Goal: Information Seeking & Learning: Check status

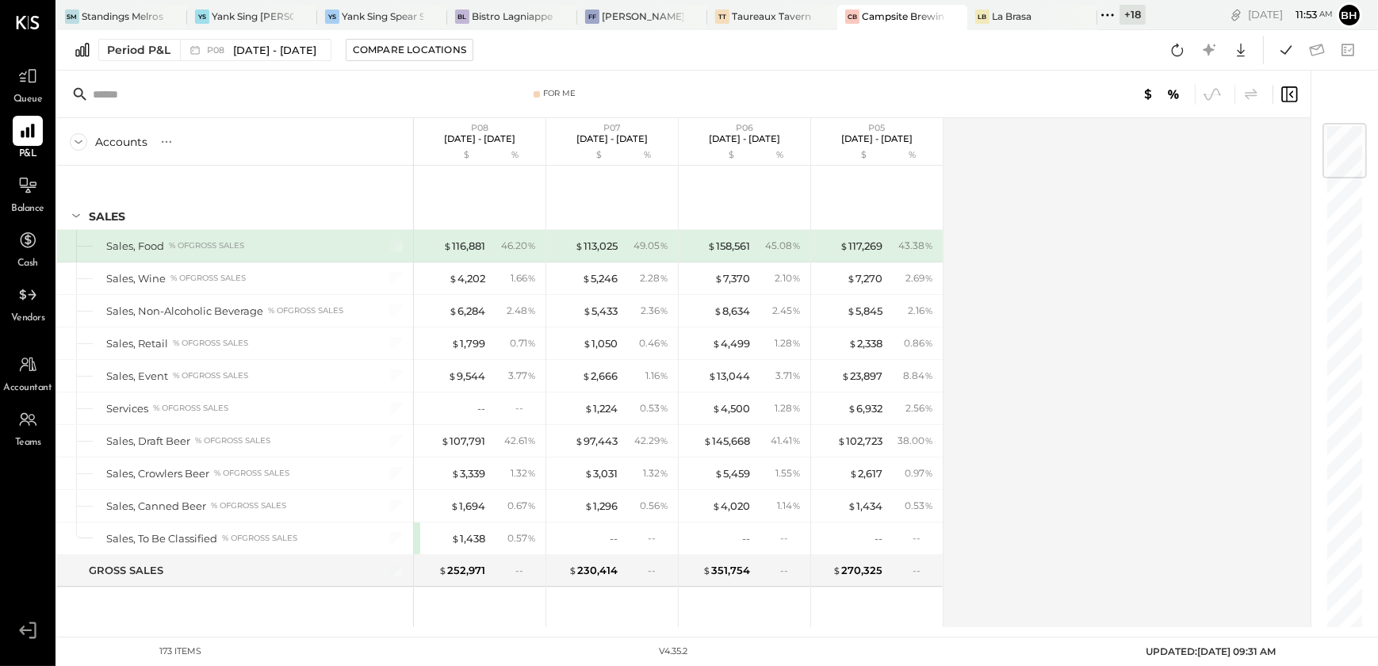
click at [1103, 16] on icon at bounding box center [1107, 15] width 21 height 21
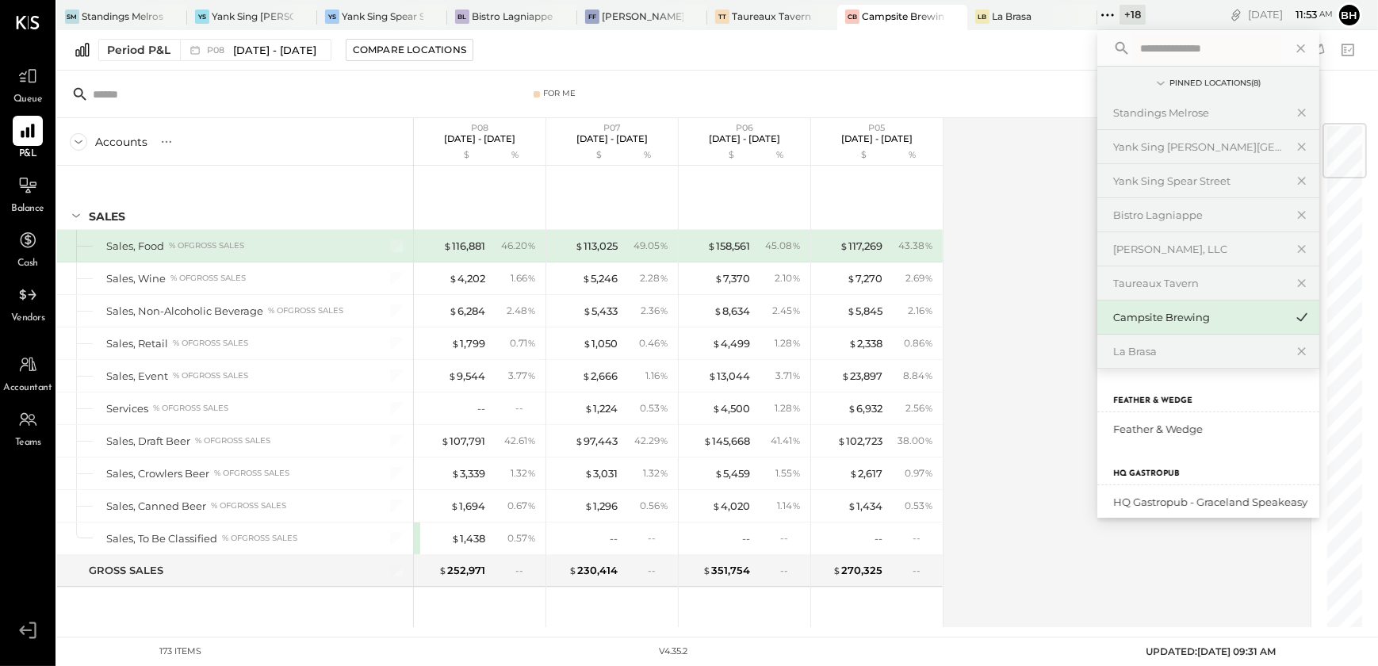
scroll to position [793, 0]
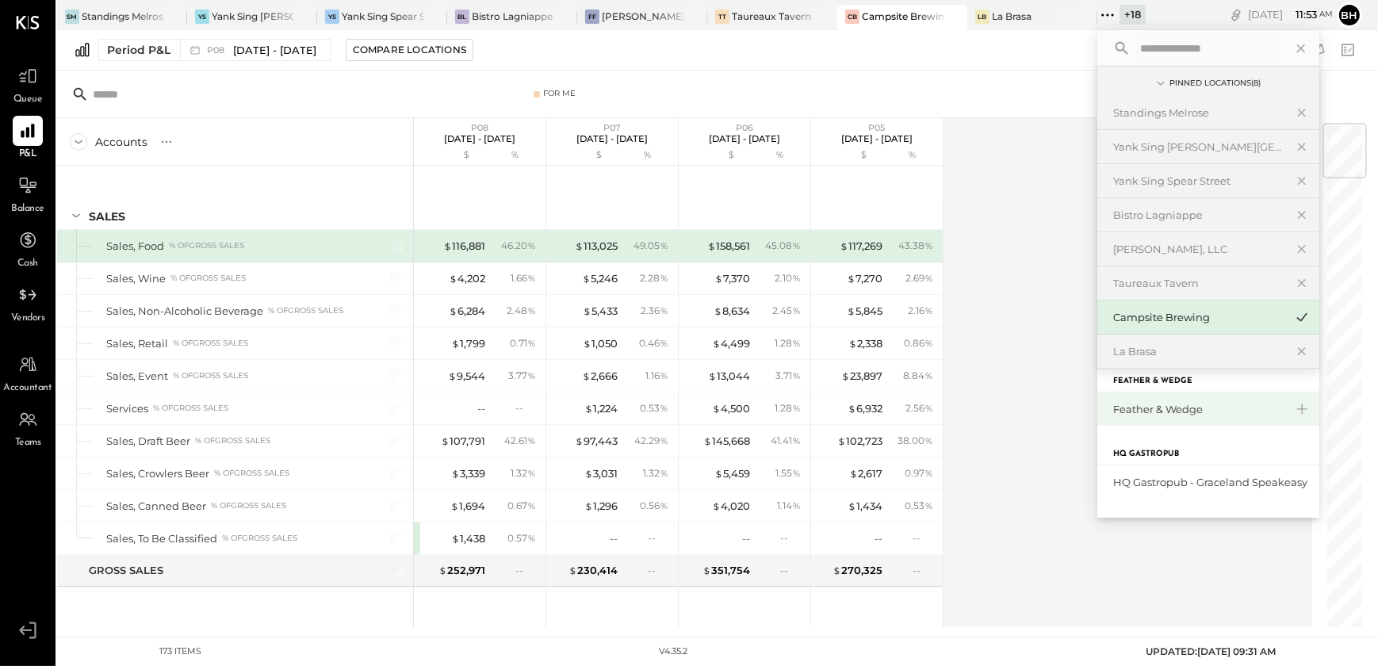
click at [1214, 414] on div "Feather & Wedge" at bounding box center [1198, 409] width 171 height 15
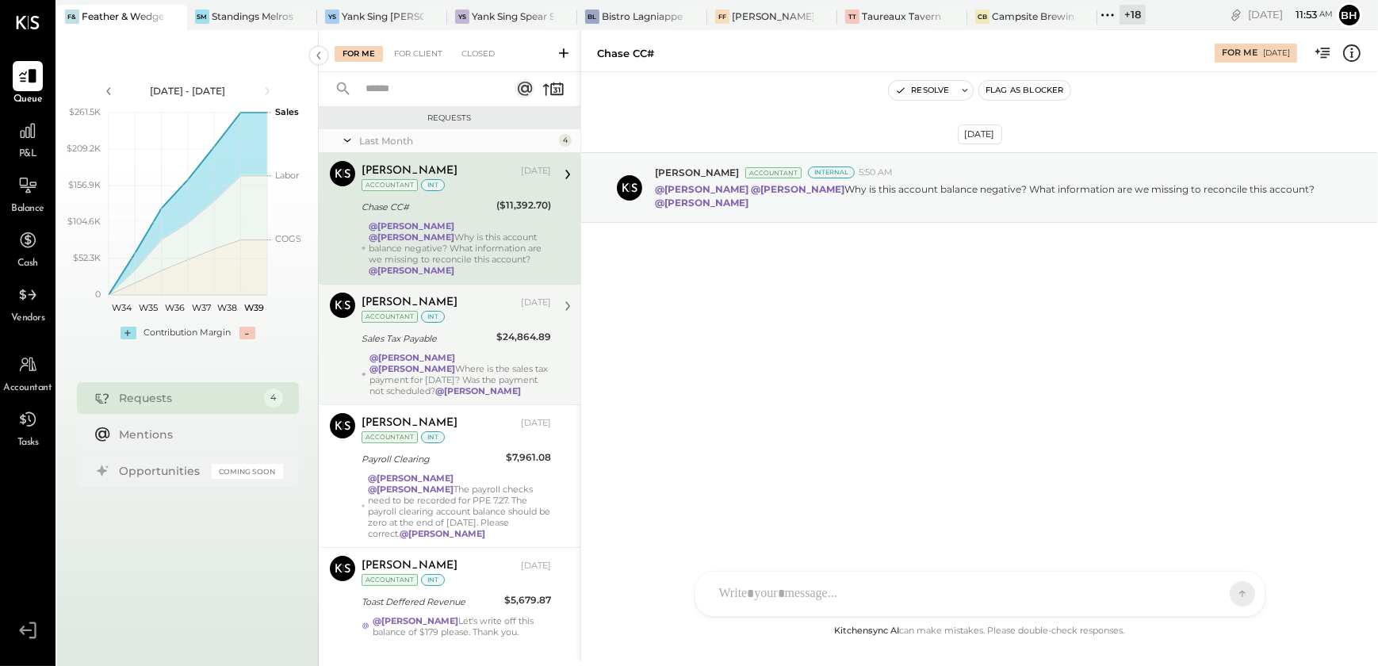
click at [451, 331] on div "Sales Tax Payable" at bounding box center [426, 339] width 130 height 16
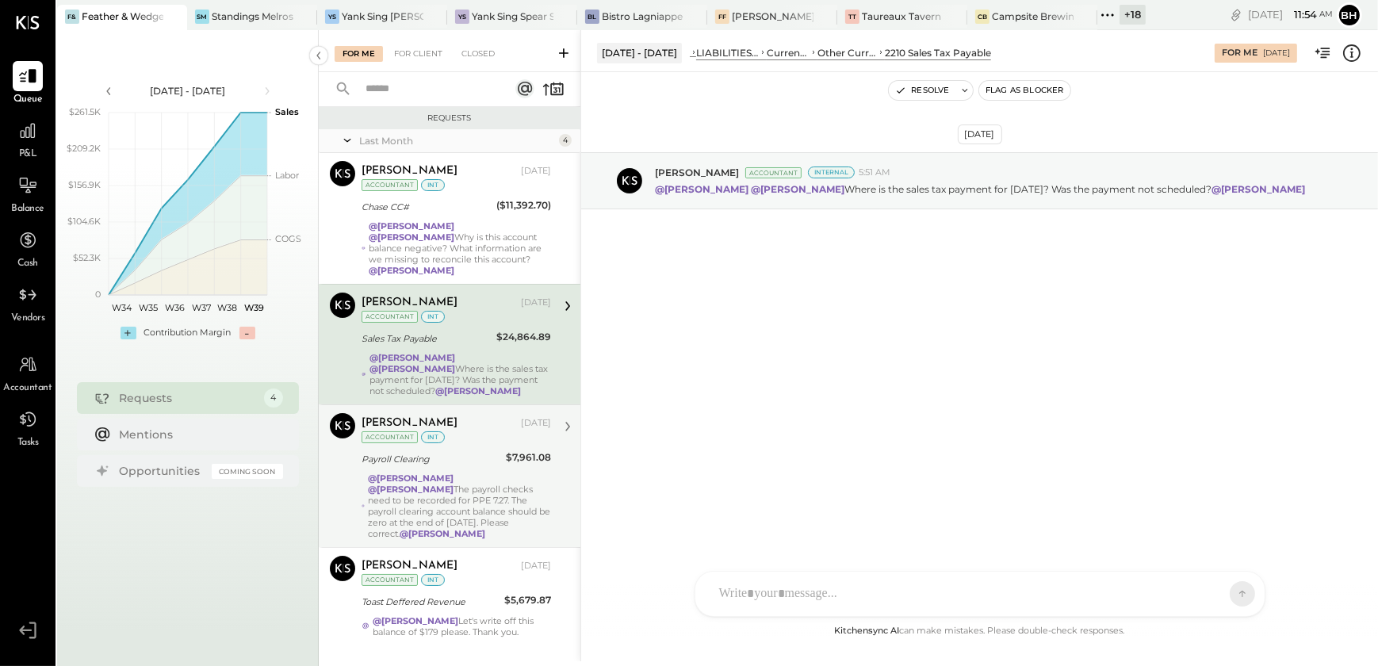
click at [484, 484] on div "@Tasmir Malek @Srabana Nayak The payroll checks need to be recorded for PPE 7.2…" at bounding box center [459, 505] width 183 height 67
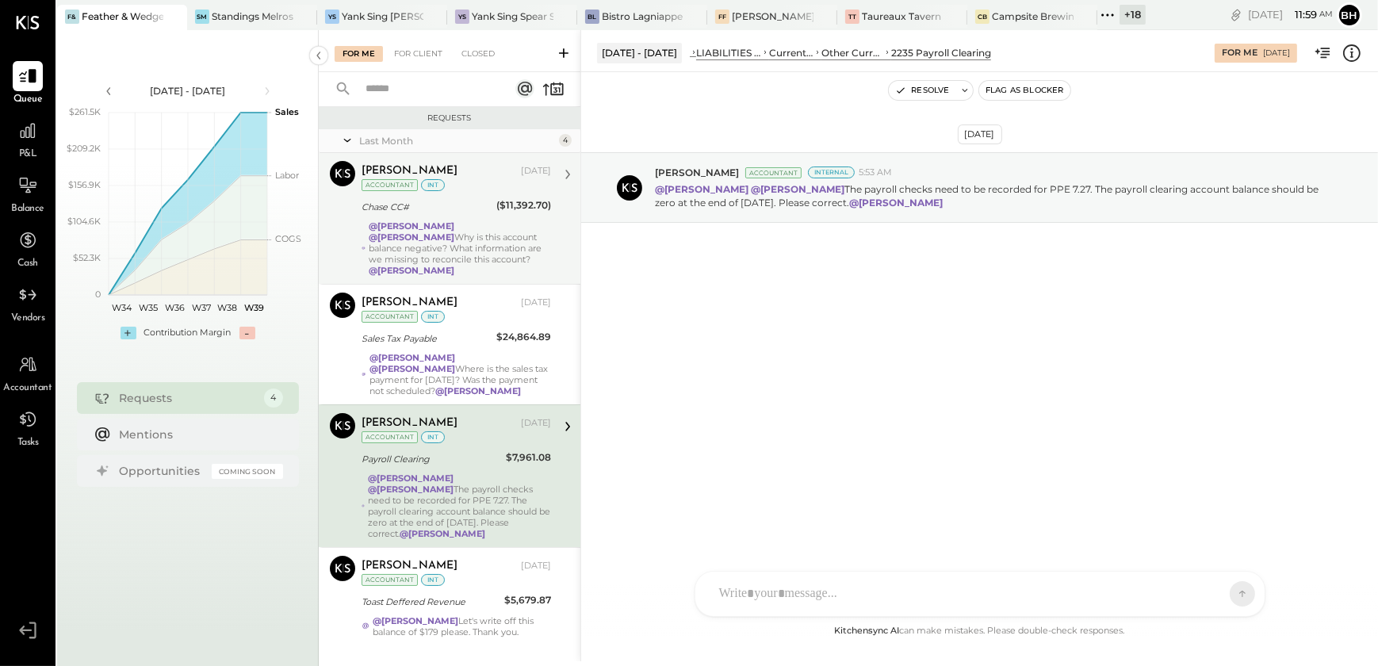
click at [451, 231] on strong "@Tasmir Malek" at bounding box center [412, 236] width 86 height 11
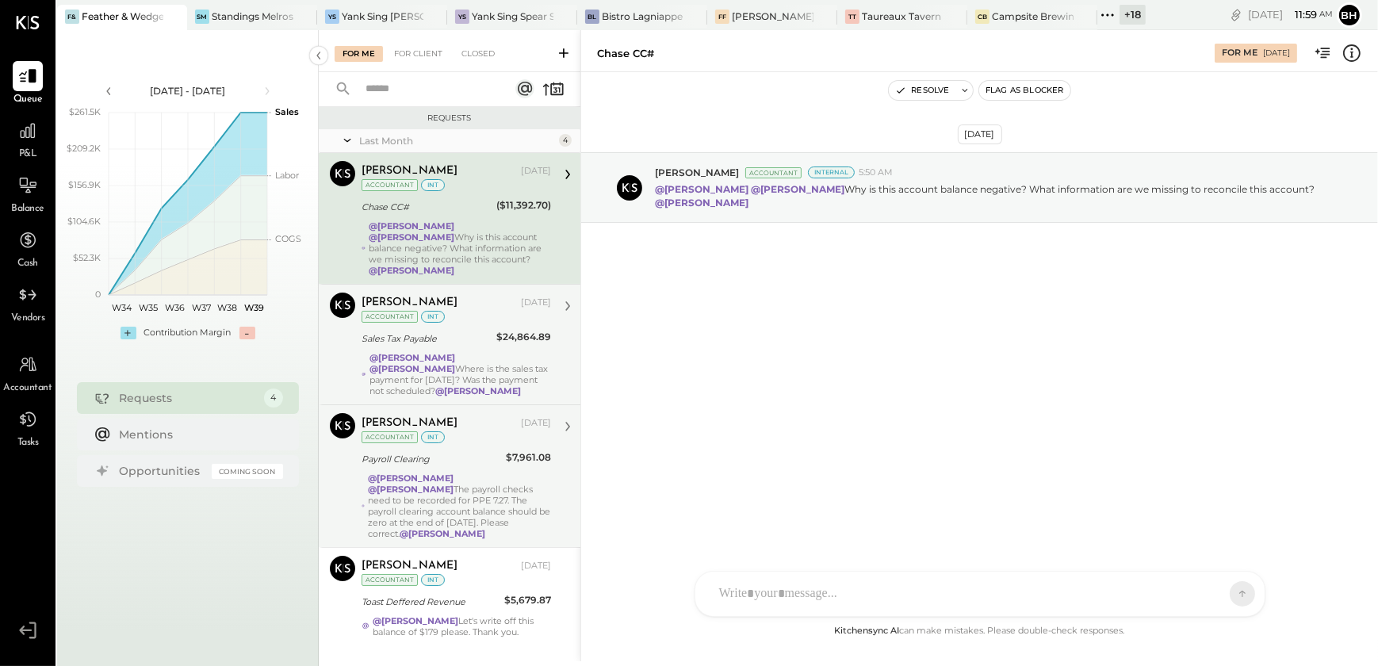
click at [420, 352] on strong "@Srabana Nayak" at bounding box center [412, 357] width 86 height 11
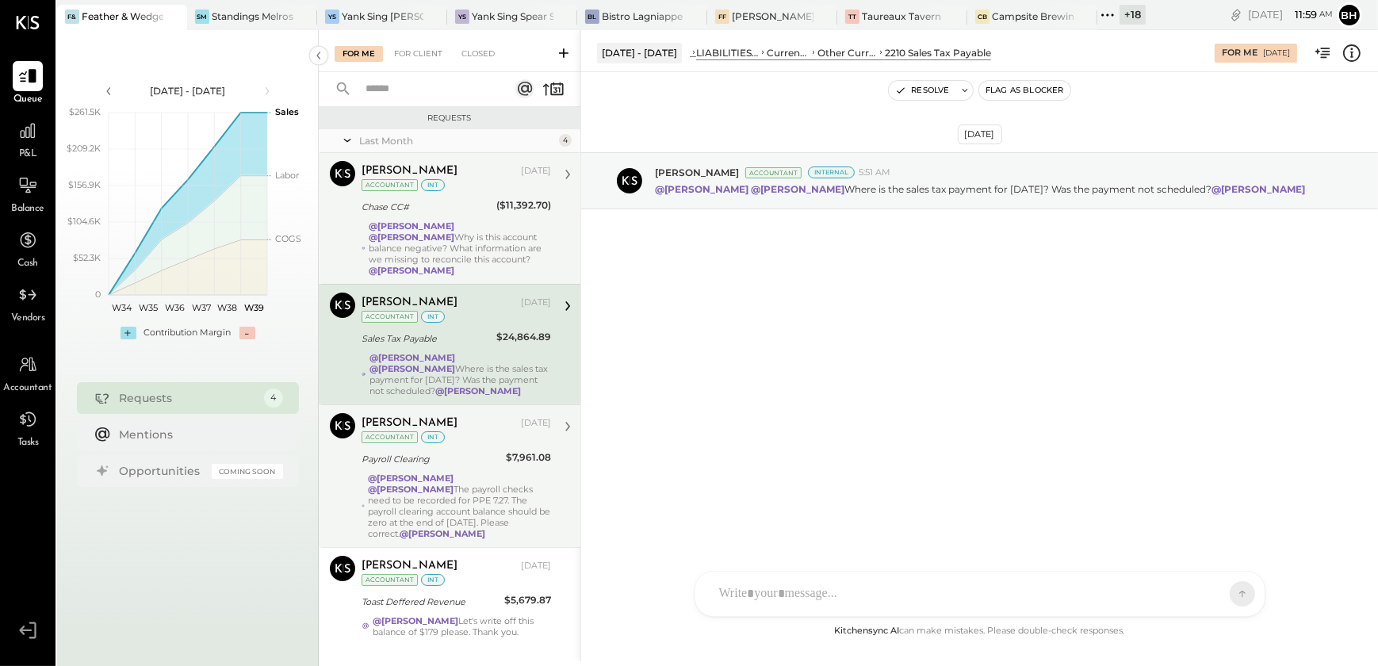
click at [421, 472] on strong "@Tasmir Malek" at bounding box center [411, 477] width 86 height 11
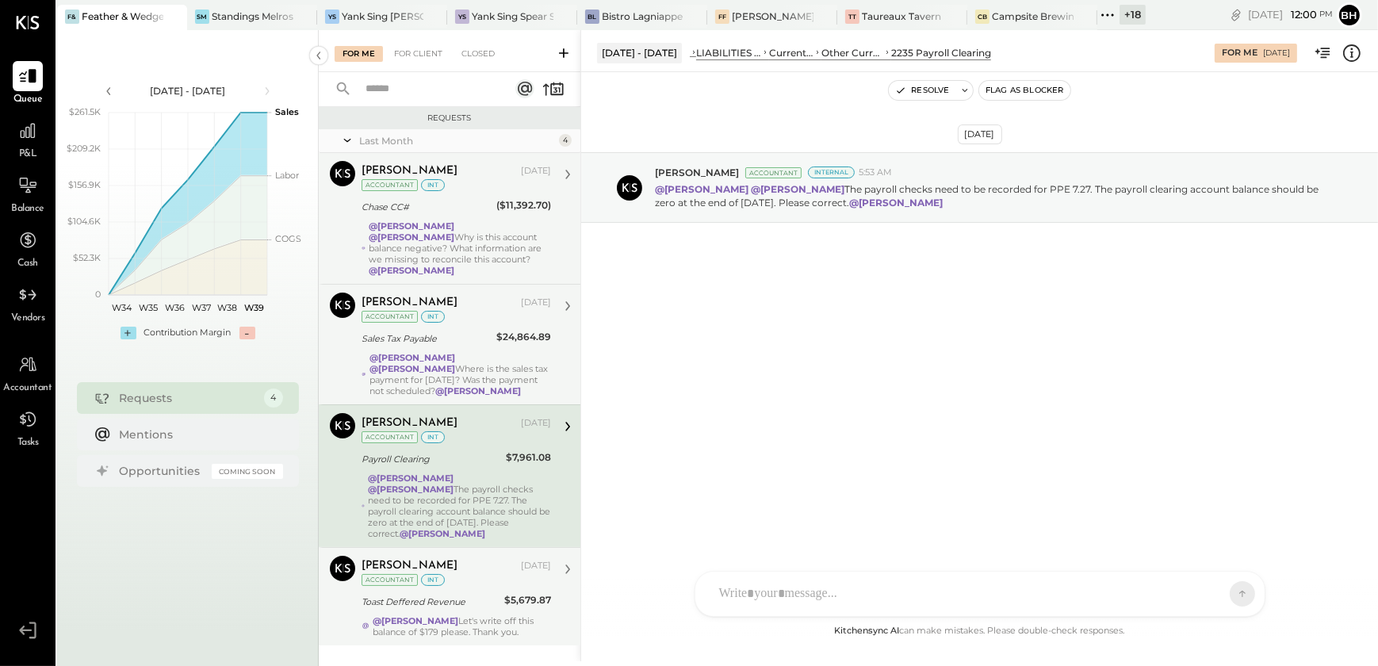
click at [464, 594] on div "Toast Deffered Revenue" at bounding box center [430, 602] width 138 height 16
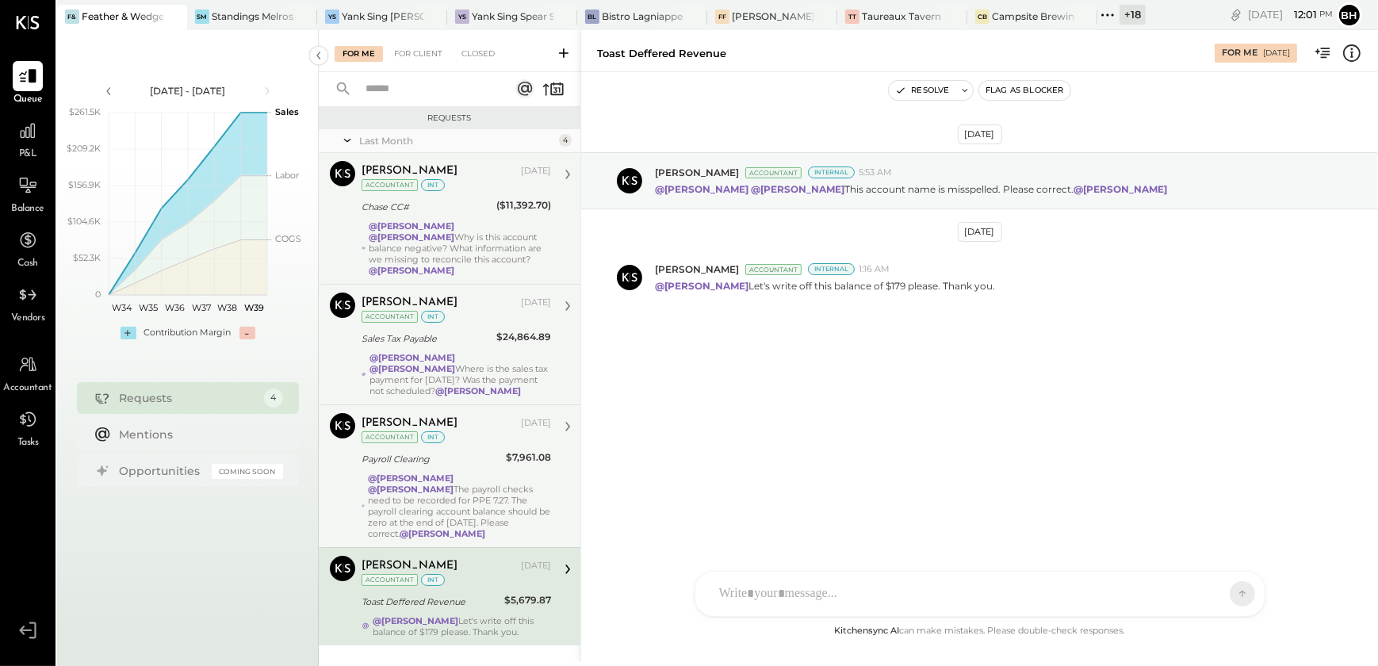
click at [464, 494] on div "@Tasmir Malek @Srabana Nayak The payroll checks need to be recorded for PPE 7.2…" at bounding box center [459, 505] width 183 height 67
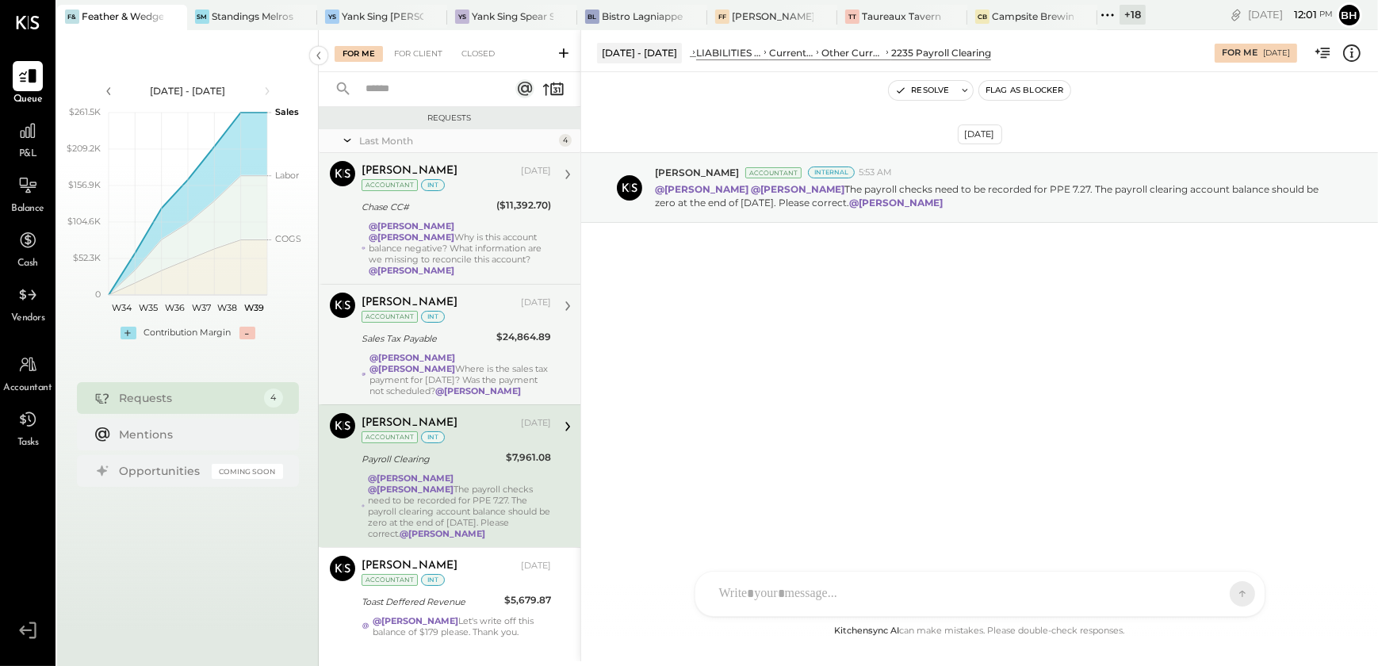
click at [438, 217] on div "Joseph Shin Aug 21, 2025 Accountant int Chase CC# ($11,392.70) @Srabana Nayak @…" at bounding box center [455, 218] width 189 height 115
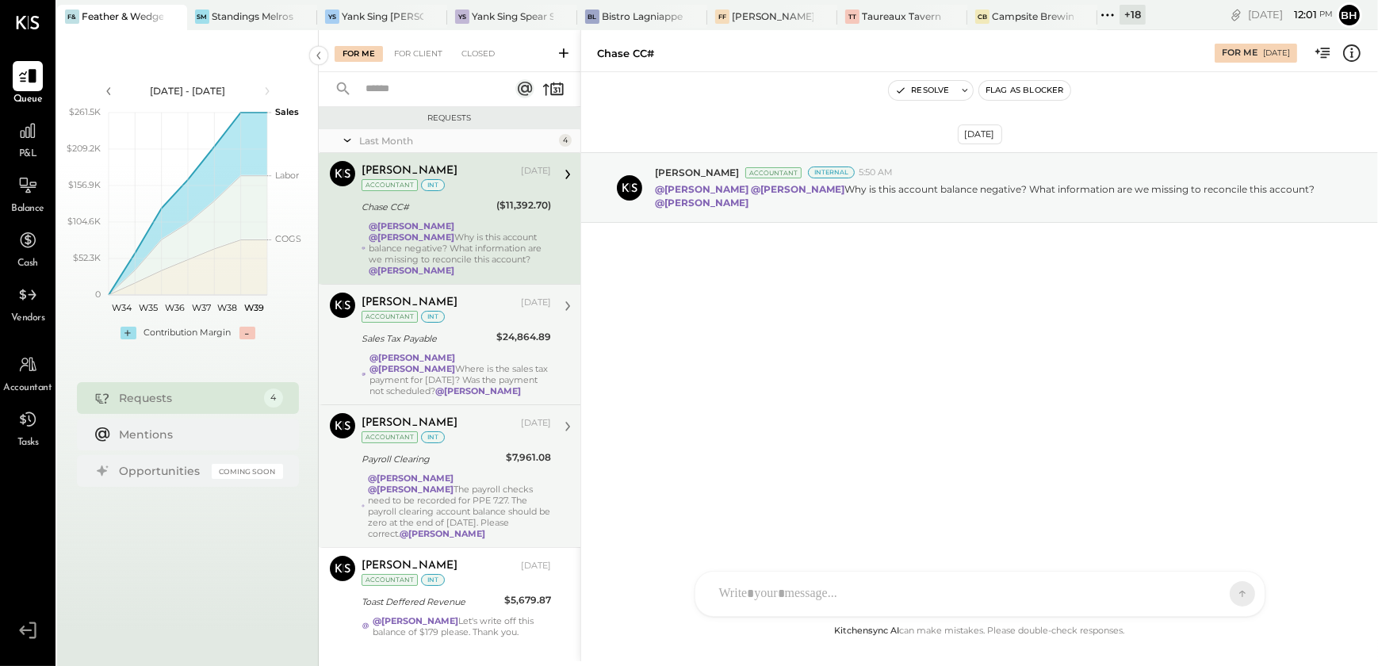
click at [450, 363] on strong "@Tasmir Malek" at bounding box center [412, 368] width 86 height 11
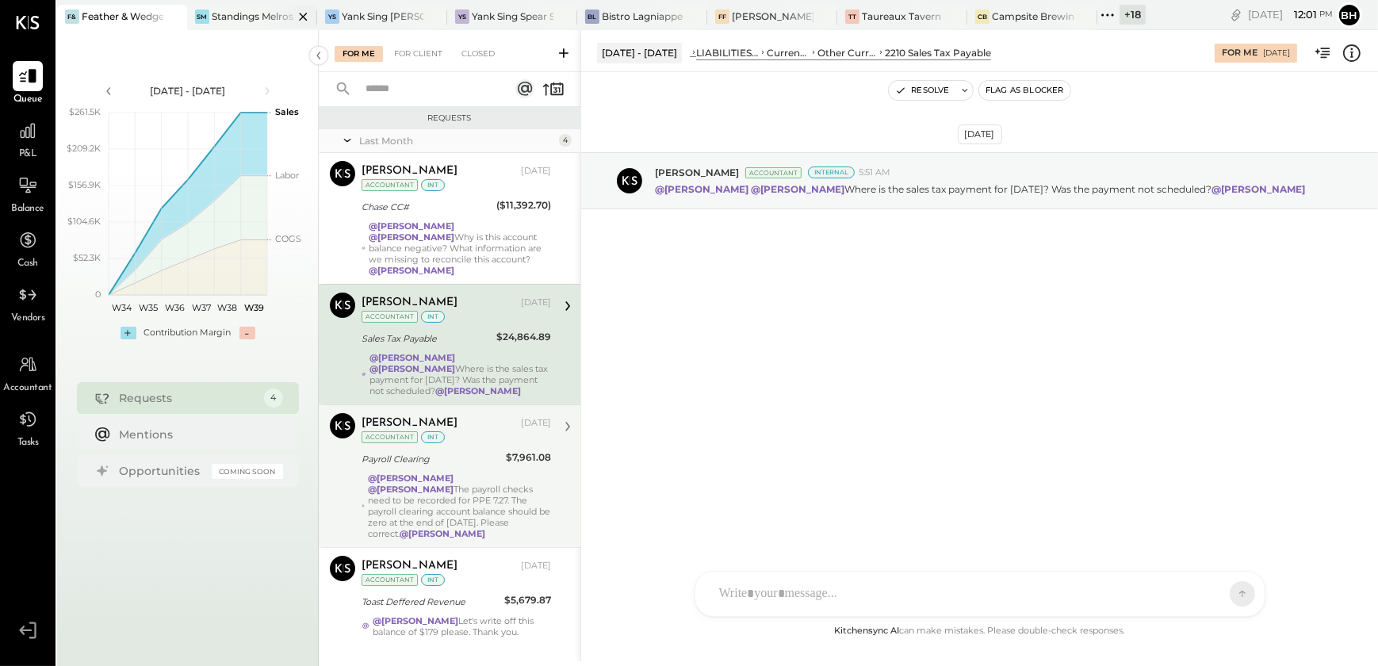
click at [246, 16] on div "Standings Melrose" at bounding box center [253, 16] width 82 height 13
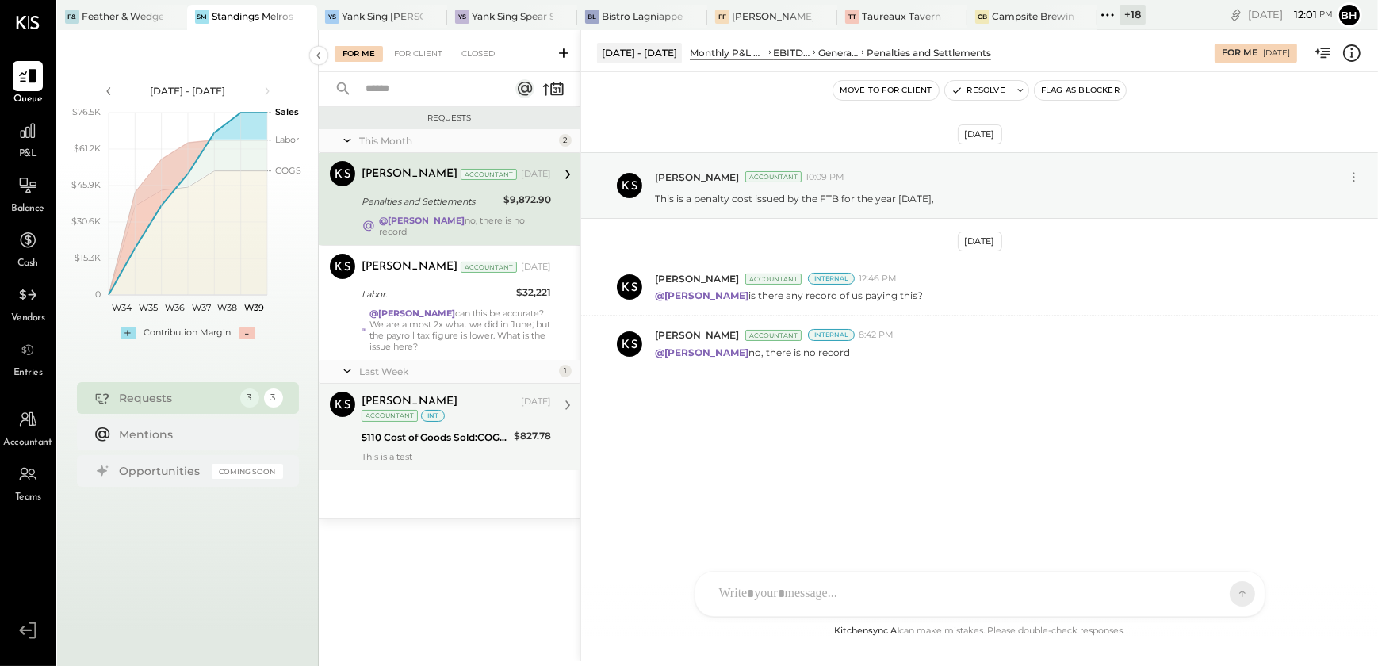
click at [483, 432] on div "5110 Cost of Goods Sold:COGS, Chicken" at bounding box center [434, 438] width 147 height 16
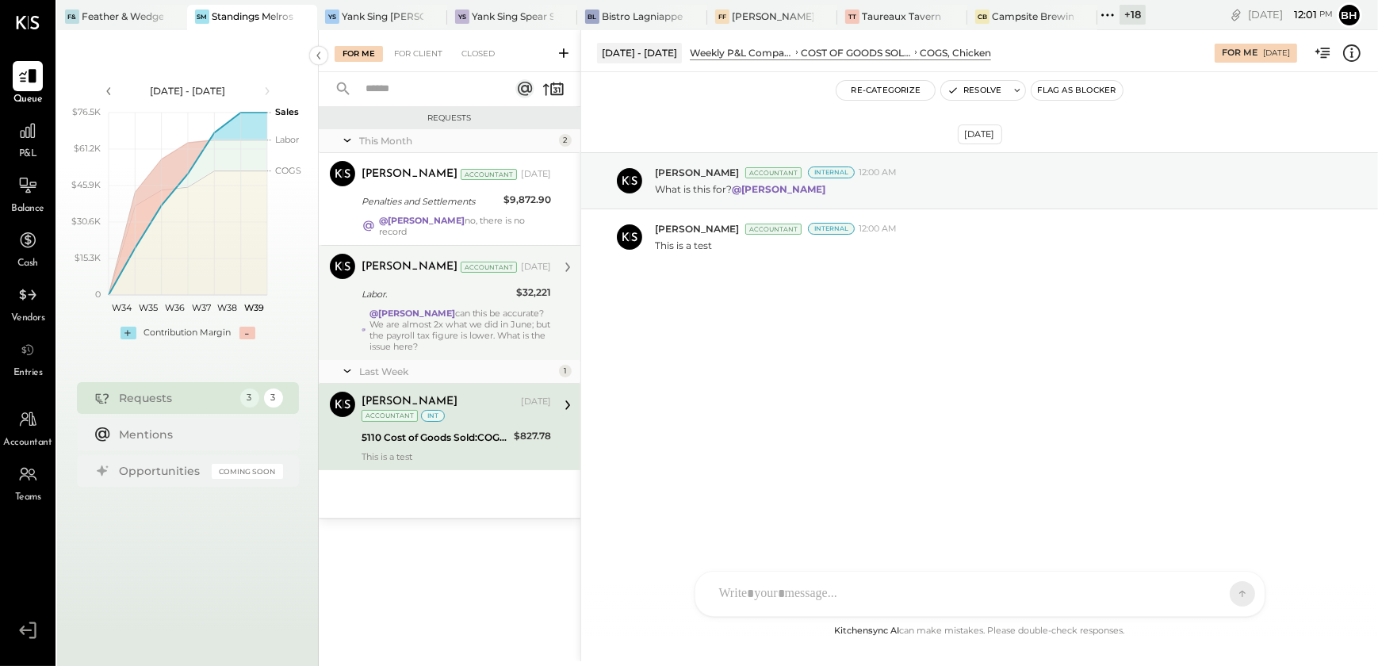
click at [478, 323] on div "@Adolfo Rodriguez can this be accurate? We are almost 2x what we did in June; b…" at bounding box center [460, 330] width 182 height 44
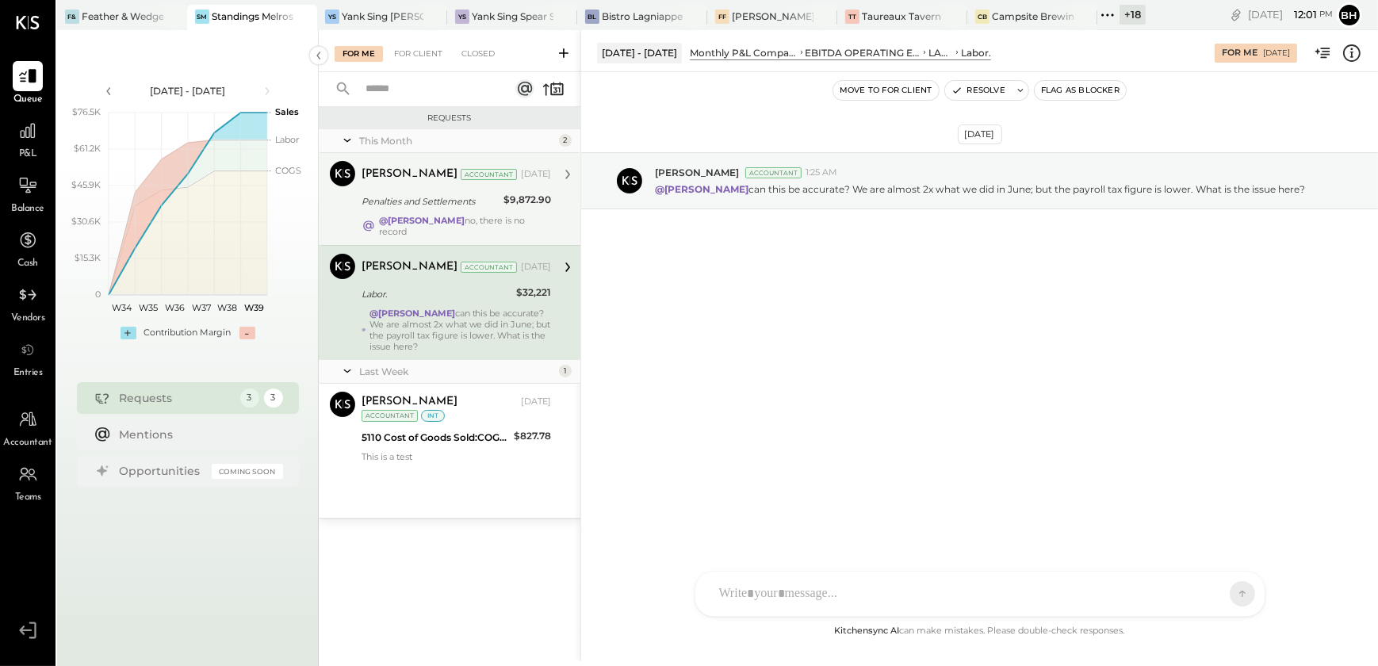
click at [455, 210] on div "Penalties and Settlements" at bounding box center [429, 201] width 137 height 19
